Goal: Transaction & Acquisition: Book appointment/travel/reservation

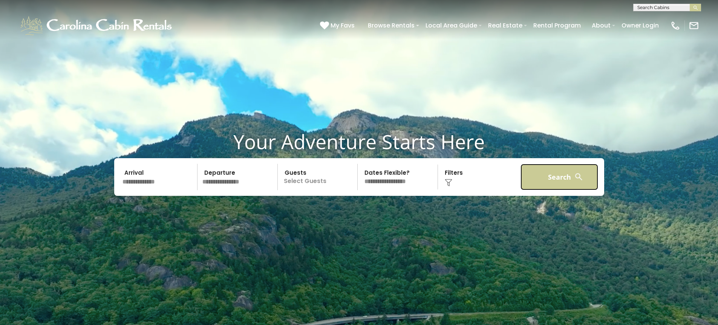
click at [564, 175] on button "Search" at bounding box center [560, 177] width 78 height 26
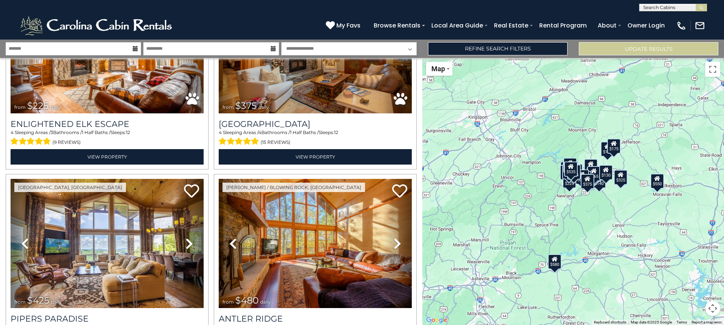
scroll to position [2705, 0]
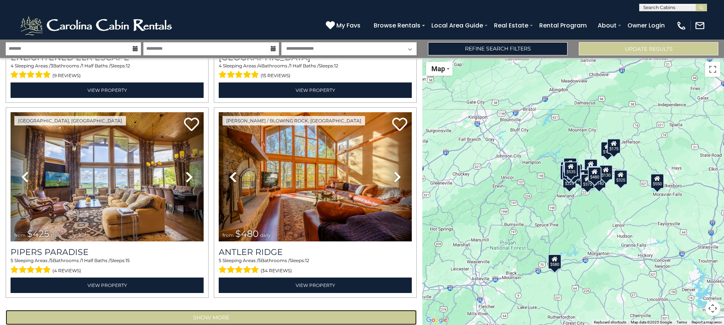
click at [209, 310] on button "Show More" at bounding box center [211, 317] width 411 height 15
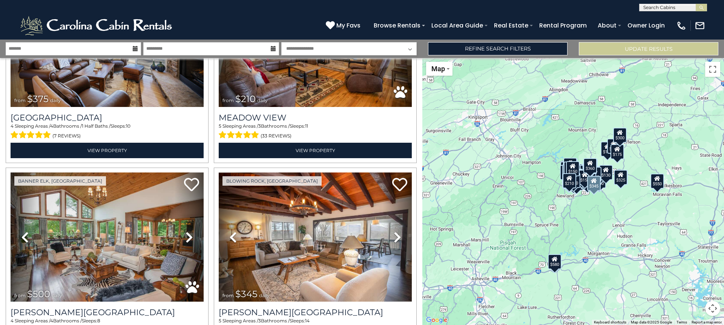
scroll to position [5611, 0]
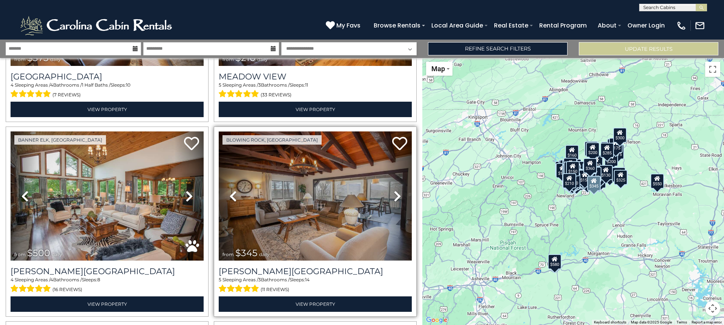
scroll to position [5799, 0]
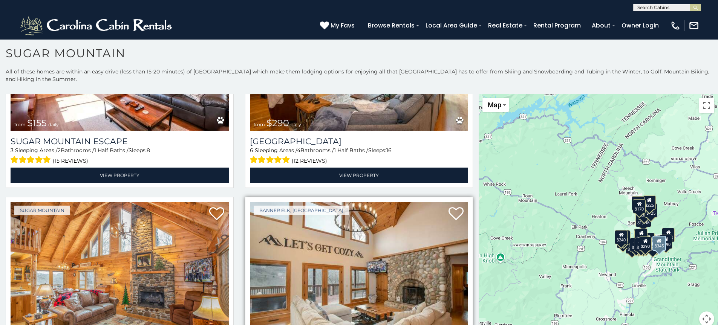
scroll to position [1093, 0]
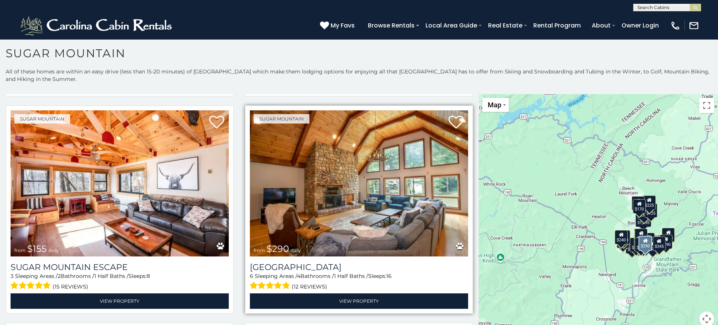
click at [351, 193] on img at bounding box center [359, 183] width 218 height 146
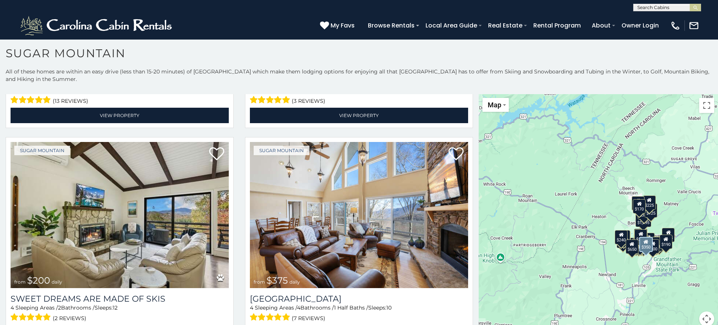
scroll to position [452, 0]
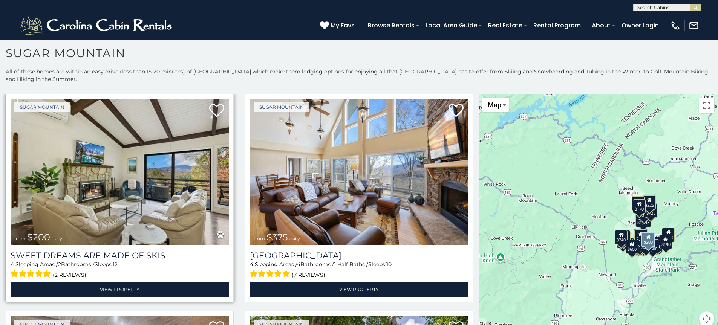
click at [81, 167] on img at bounding box center [120, 172] width 218 height 146
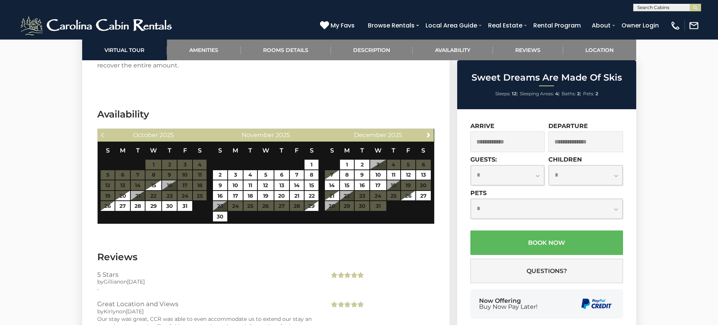
scroll to position [1168, 0]
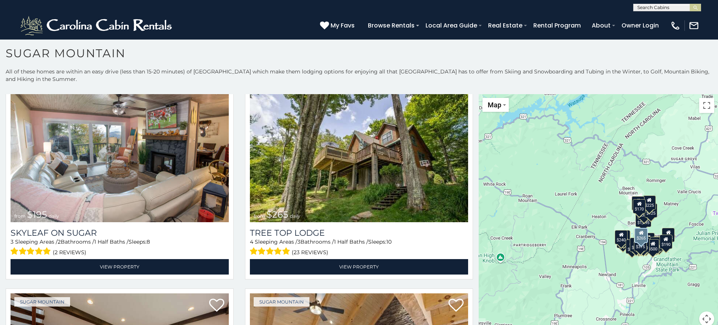
scroll to position [716, 0]
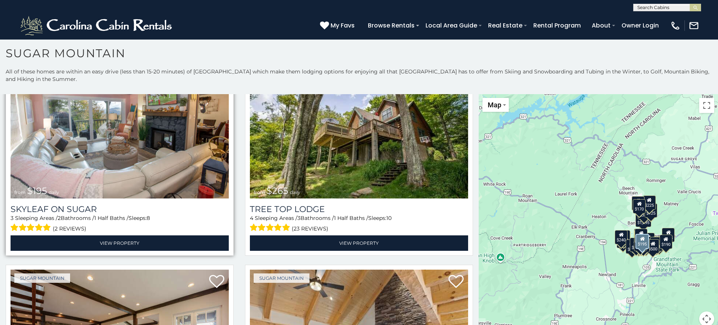
click at [147, 141] on img at bounding box center [120, 125] width 218 height 146
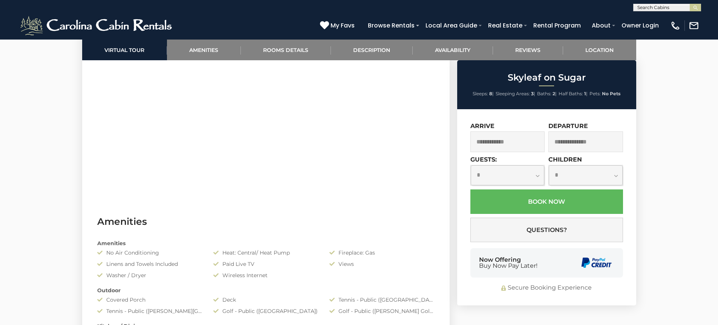
scroll to position [528, 0]
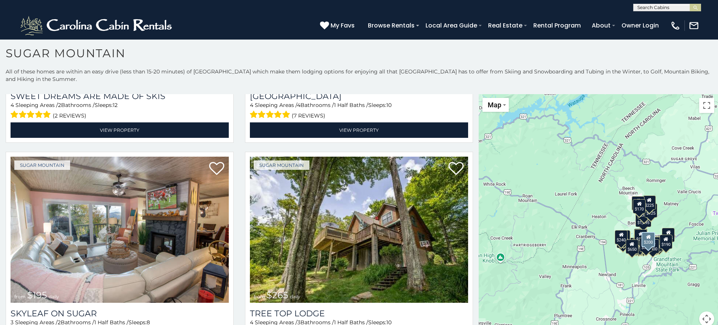
scroll to position [678, 0]
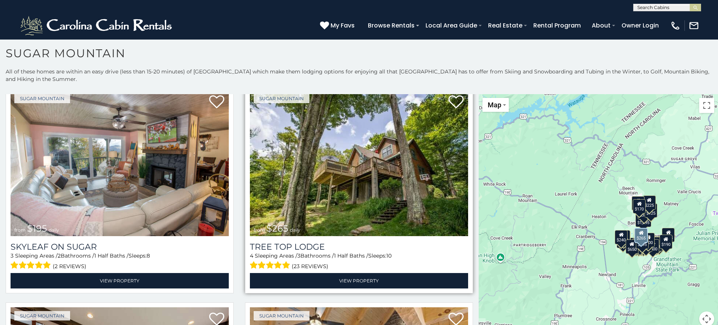
click at [305, 161] on img at bounding box center [359, 163] width 218 height 146
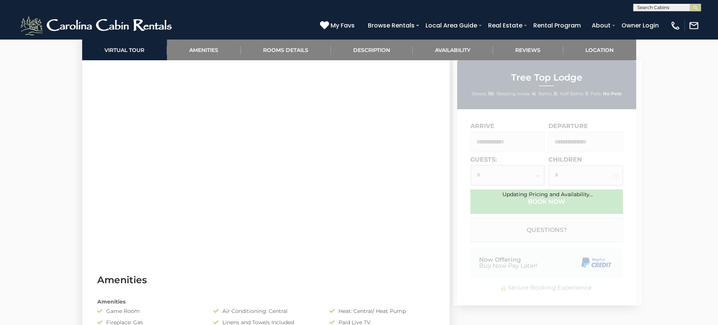
scroll to position [582, 0]
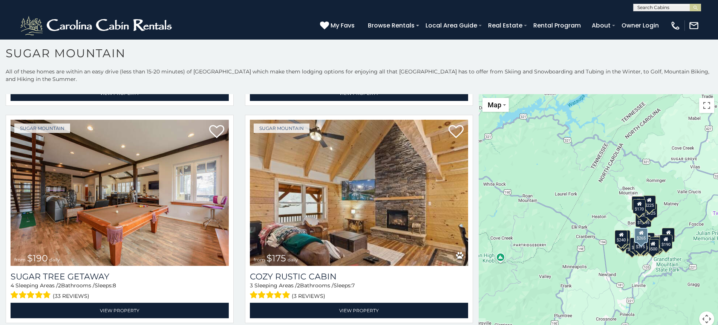
scroll to position [905, 0]
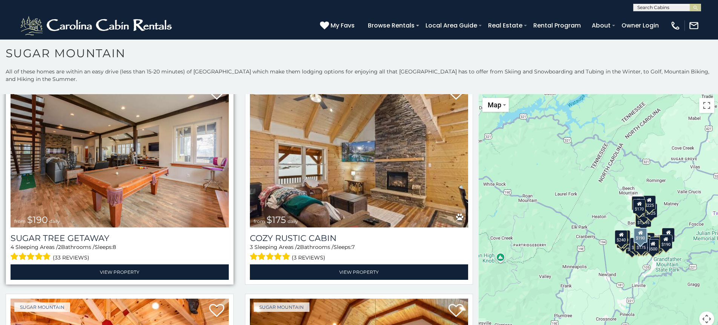
click at [107, 177] on img at bounding box center [120, 154] width 218 height 146
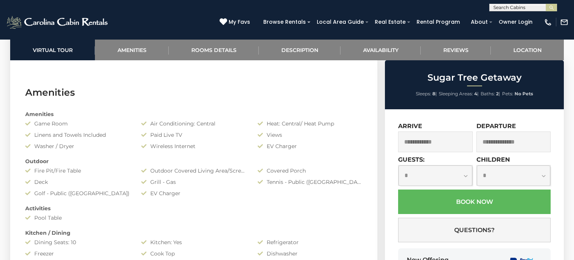
scroll to position [807, 0]
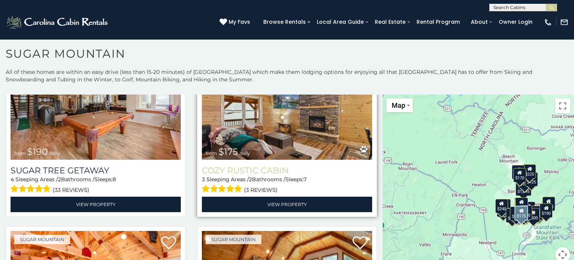
scroll to position [814, 0]
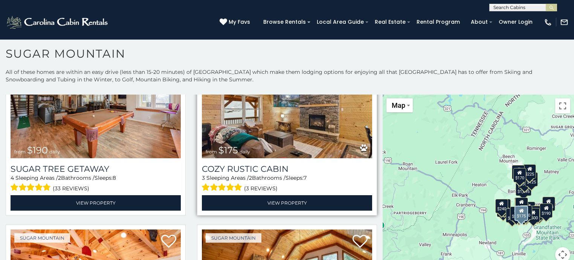
click at [278, 121] on img at bounding box center [287, 101] width 170 height 114
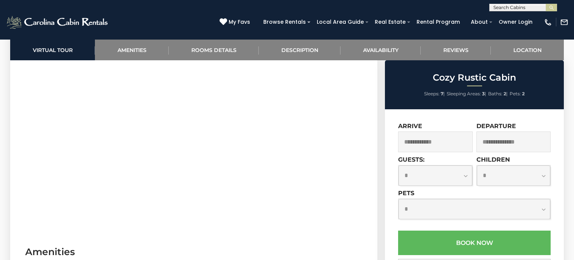
scroll to position [573, 0]
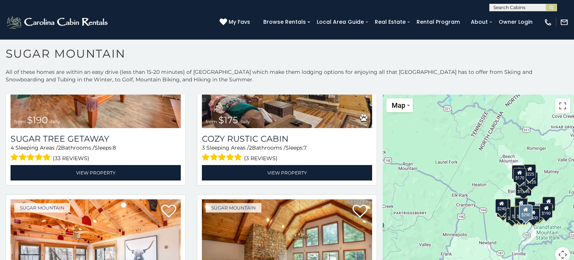
scroll to position [965, 0]
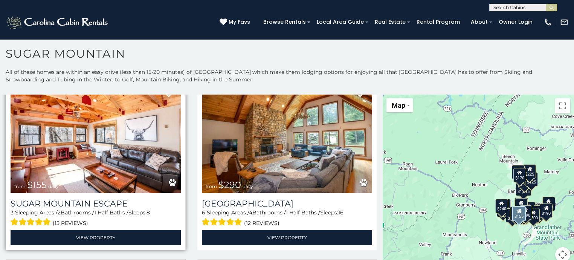
click at [94, 152] on img at bounding box center [96, 136] width 170 height 114
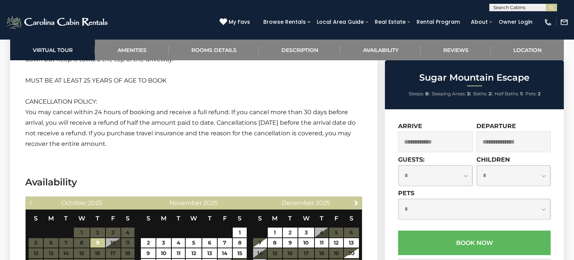
scroll to position [2141, 0]
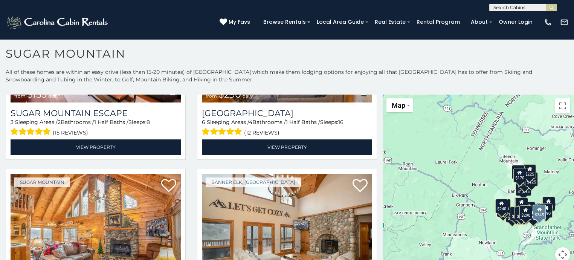
scroll to position [1116, 0]
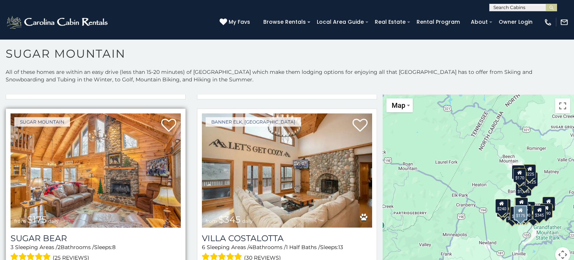
click at [91, 172] on img at bounding box center [96, 170] width 170 height 114
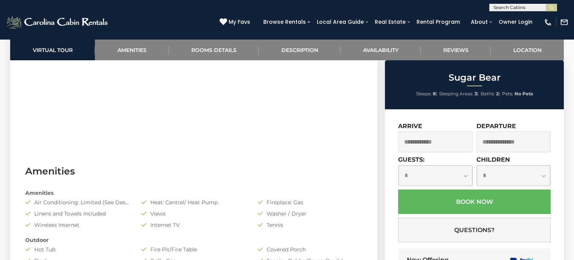
scroll to position [543, 0]
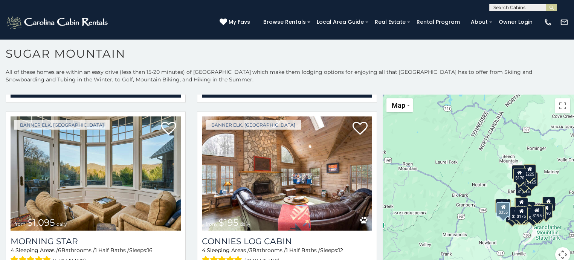
scroll to position [1297, 0]
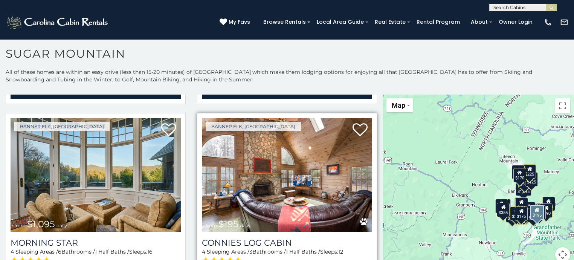
click at [292, 162] on img at bounding box center [287, 175] width 170 height 114
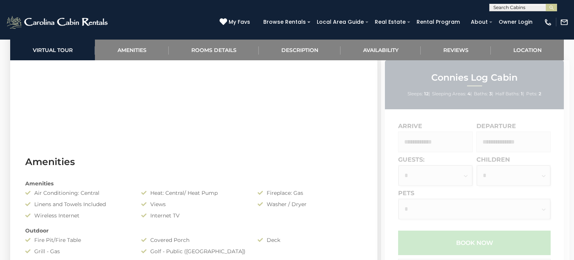
scroll to position [573, 0]
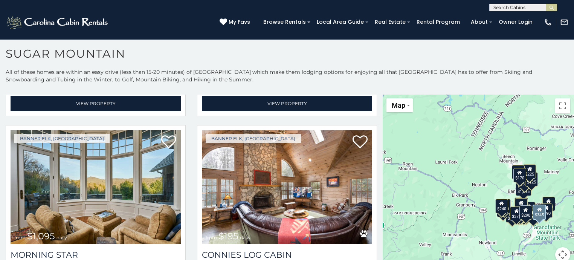
scroll to position [1297, 0]
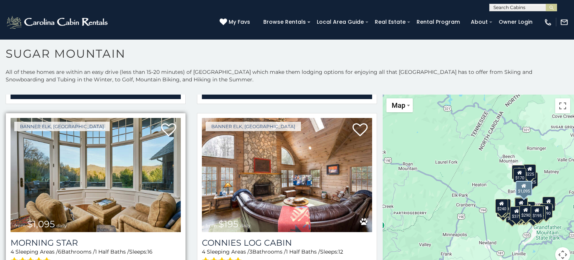
click at [93, 179] on img at bounding box center [96, 175] width 170 height 114
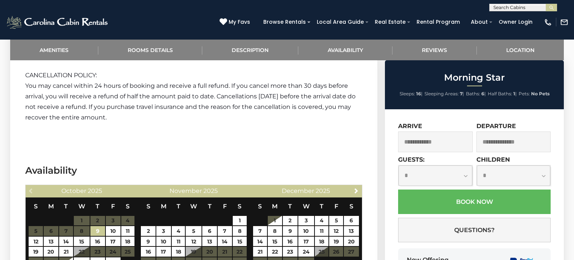
scroll to position [1447, 0]
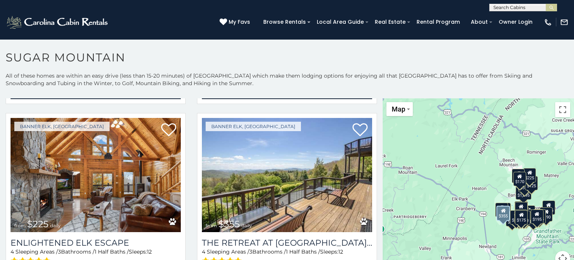
scroll to position [1478, 0]
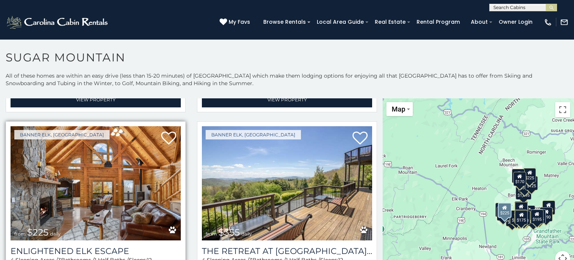
click at [101, 170] on img at bounding box center [96, 183] width 170 height 114
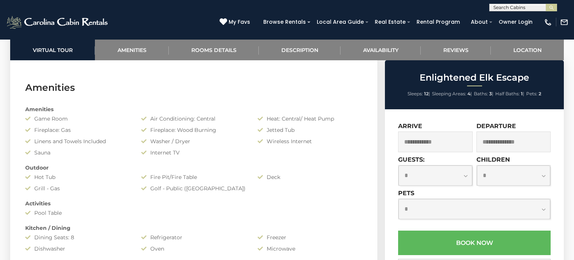
scroll to position [513, 0]
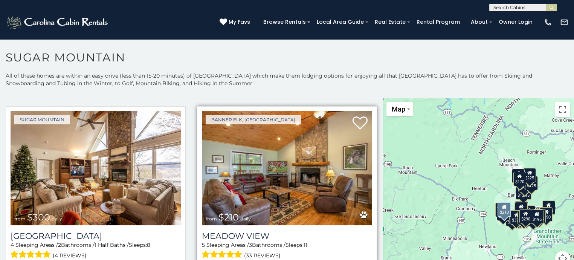
scroll to position [1689, 0]
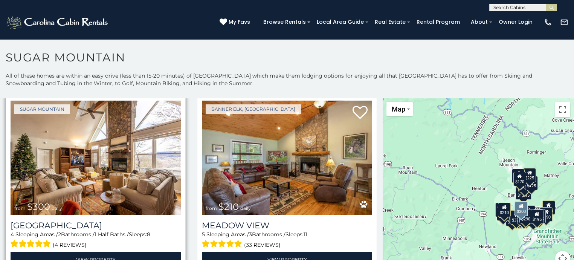
click at [96, 155] on img at bounding box center [96, 158] width 170 height 114
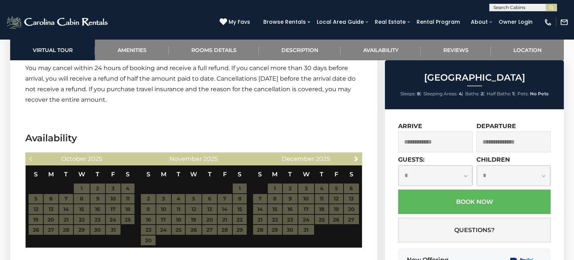
scroll to position [1387, 0]
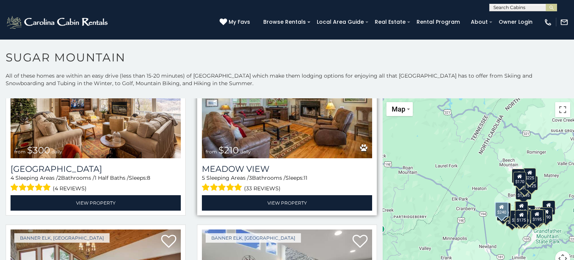
scroll to position [1689, 0]
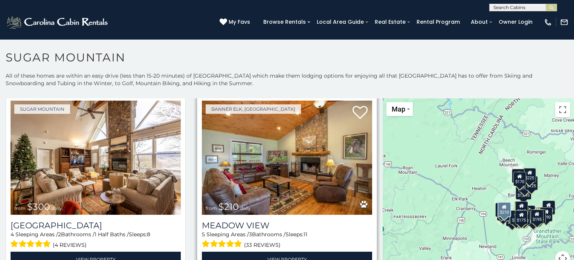
click at [270, 167] on img at bounding box center [287, 158] width 170 height 114
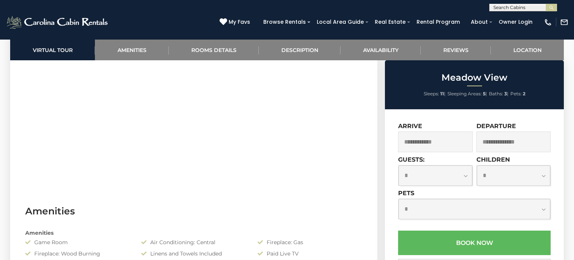
scroll to position [543, 0]
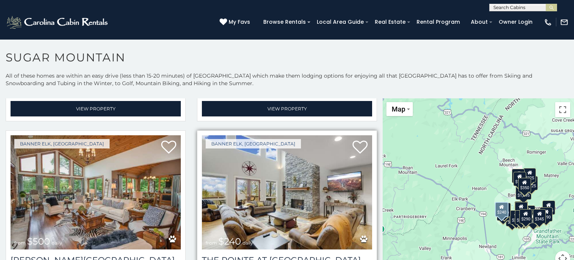
scroll to position [1870, 0]
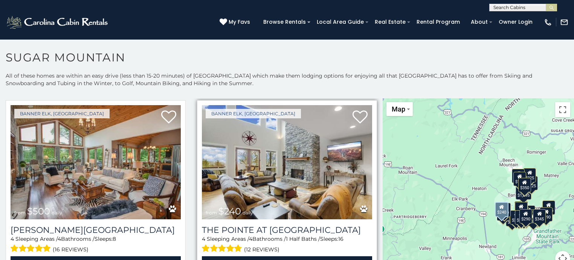
click at [253, 162] on img at bounding box center [287, 162] width 170 height 114
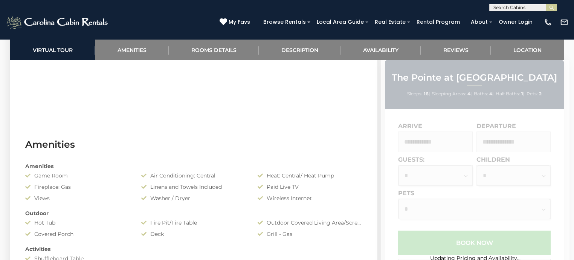
scroll to position [532, 0]
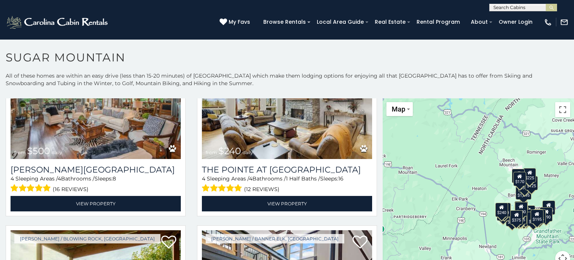
scroll to position [2050, 0]
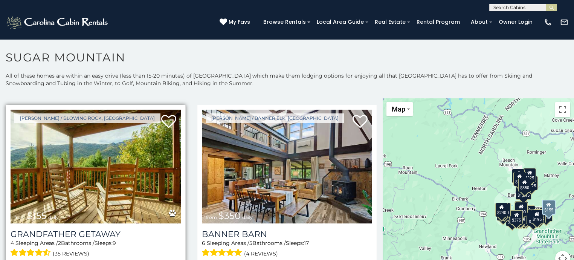
click at [93, 159] on img at bounding box center [96, 167] width 170 height 114
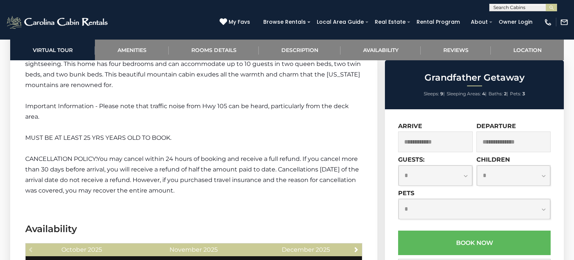
scroll to position [1206, 0]
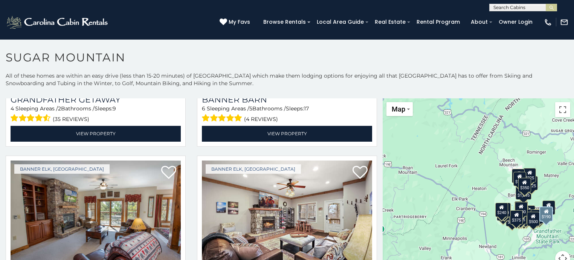
scroll to position [2231, 0]
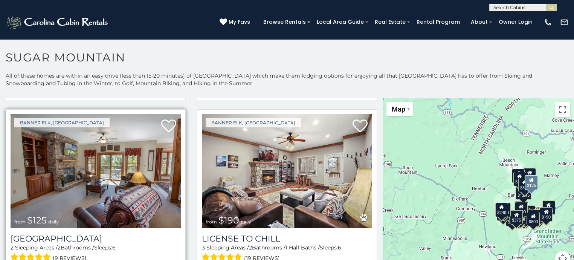
click at [104, 178] on img at bounding box center [96, 171] width 170 height 114
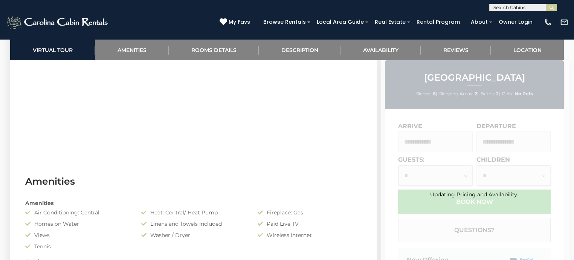
scroll to position [543, 0]
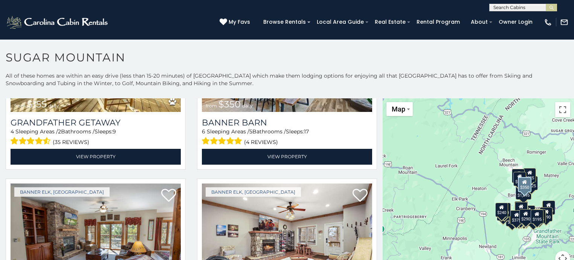
scroll to position [2231, 0]
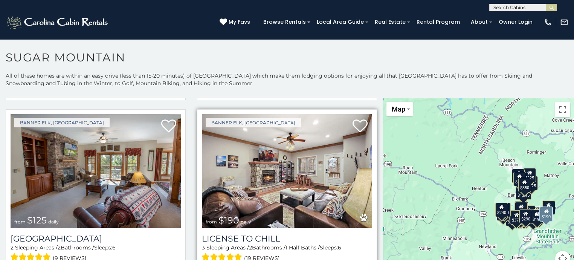
click at [270, 177] on img at bounding box center [287, 171] width 170 height 114
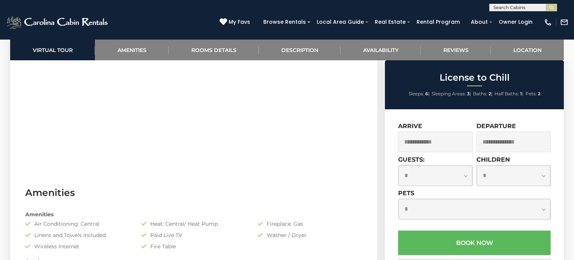
scroll to position [543, 0]
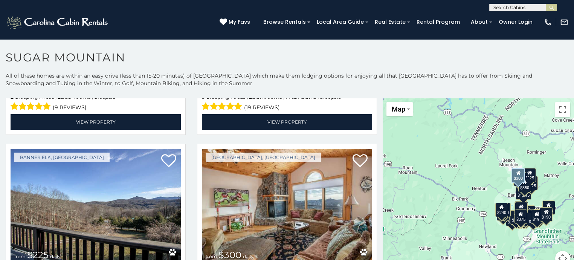
scroll to position [2442, 0]
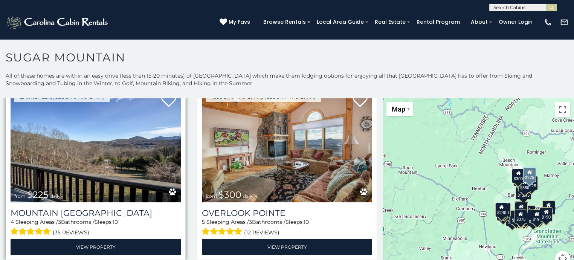
click at [105, 145] on img at bounding box center [96, 146] width 170 height 114
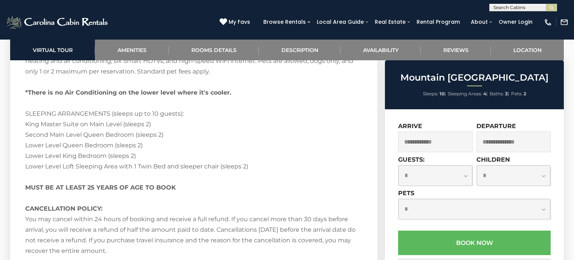
scroll to position [2231, 0]
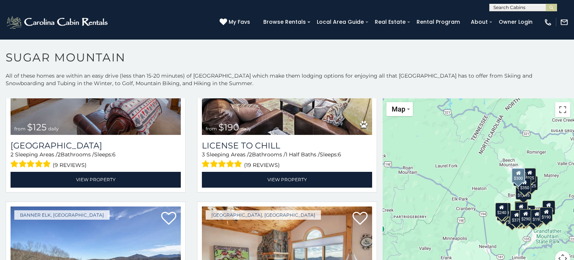
scroll to position [2412, 0]
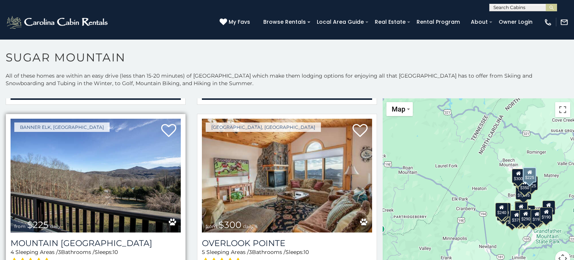
click at [129, 163] on img at bounding box center [96, 176] width 170 height 114
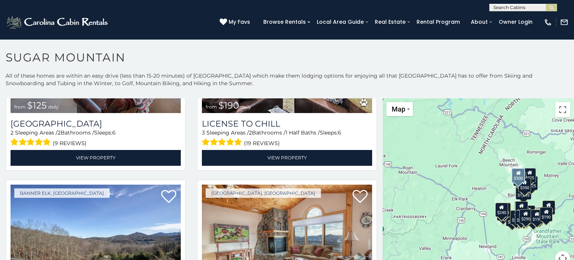
scroll to position [2412, 0]
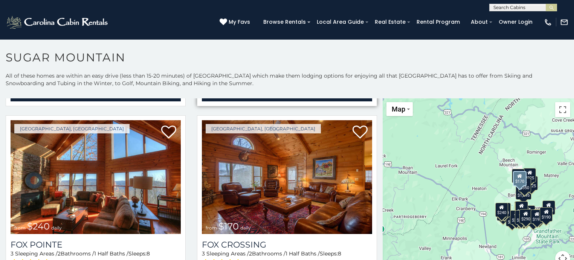
scroll to position [2597, 0]
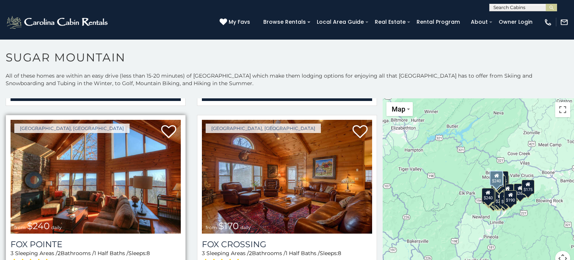
click at [115, 162] on img at bounding box center [96, 177] width 170 height 114
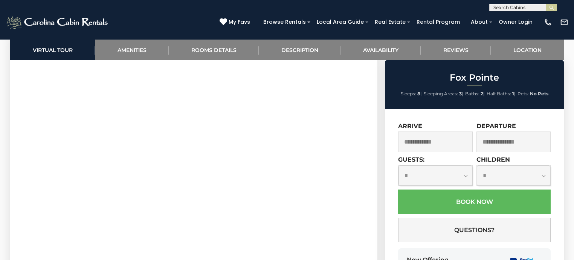
scroll to position [543, 0]
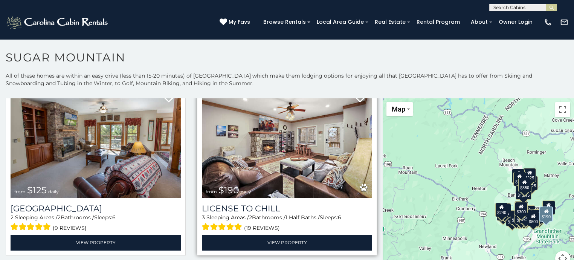
scroll to position [2382, 0]
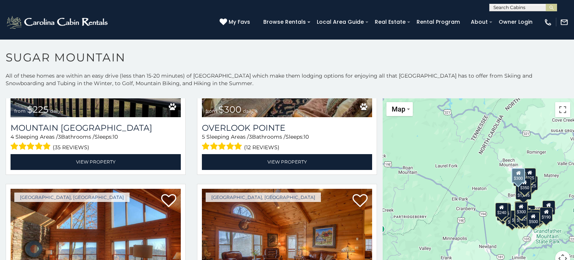
scroll to position [2593, 0]
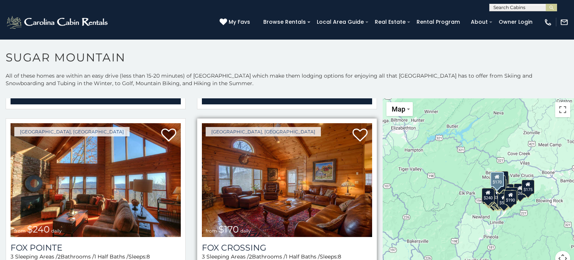
click at [254, 163] on img at bounding box center [287, 180] width 170 height 114
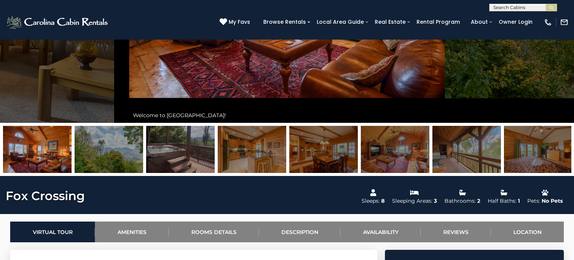
scroll to position [90, 0]
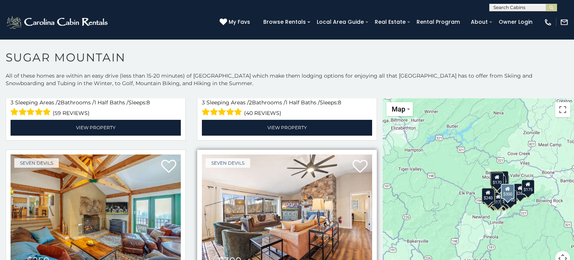
scroll to position [2808, 0]
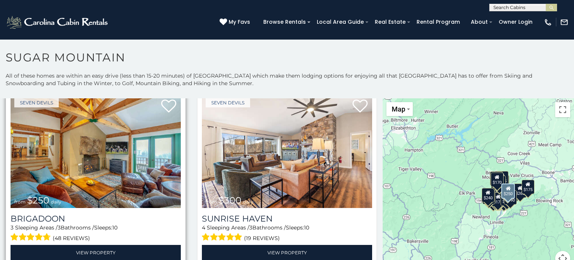
click at [116, 150] on img at bounding box center [96, 151] width 170 height 114
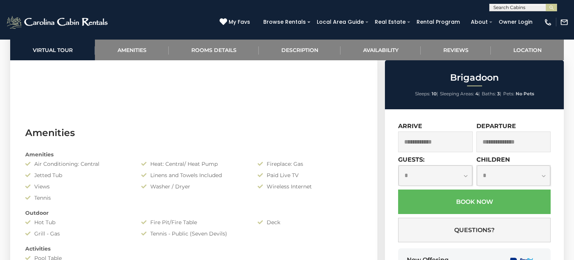
scroll to position [573, 0]
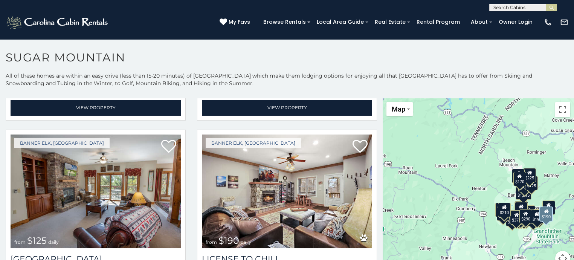
scroll to position [2292, 0]
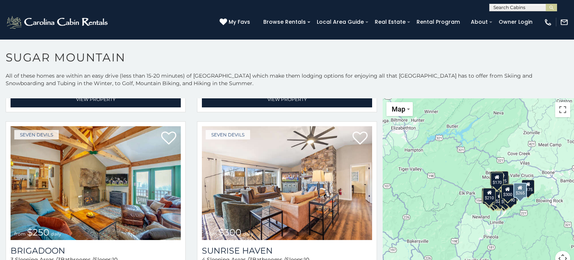
scroll to position [2774, 0]
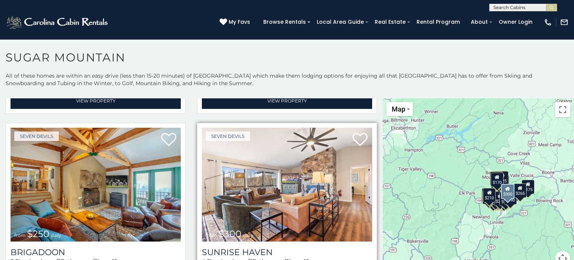
click at [292, 177] on img at bounding box center [287, 185] width 170 height 114
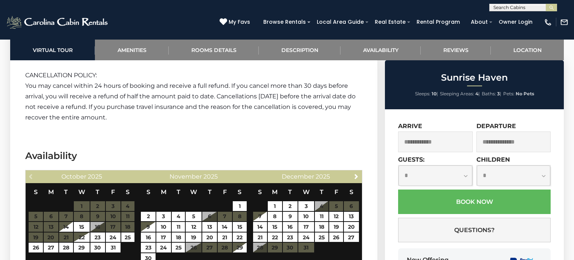
scroll to position [1598, 0]
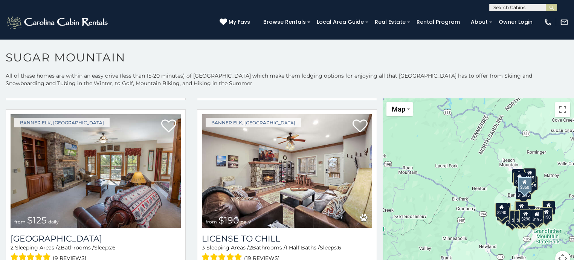
scroll to position [2412, 0]
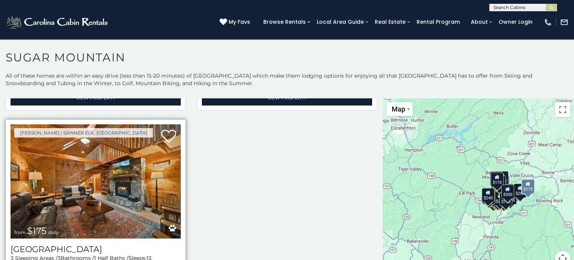
click at [91, 163] on img at bounding box center [96, 181] width 170 height 114
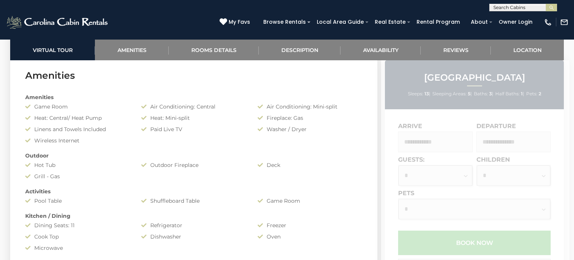
scroll to position [603, 0]
